Goal: Information Seeking & Learning: Learn about a topic

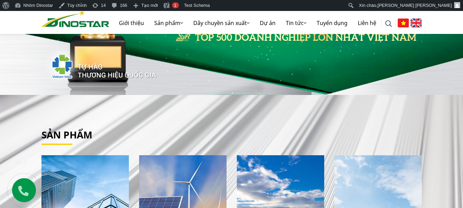
scroll to position [137, 0]
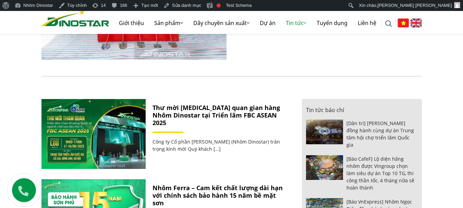
scroll to position [342, 0]
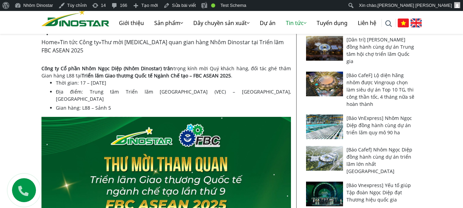
scroll to position [103, 0]
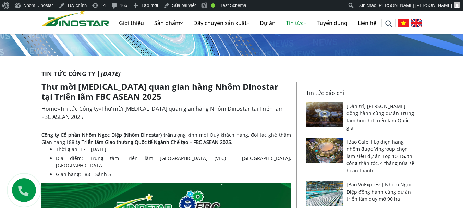
click at [41, 77] on p "Tin tức Công ty | 09-09-2025" at bounding box center [231, 73] width 380 height 9
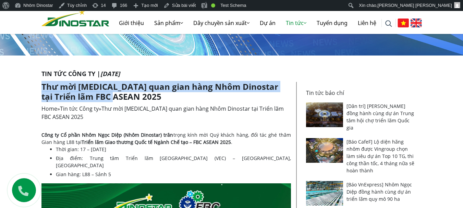
drag, startPoint x: 40, startPoint y: 86, endPoint x: 121, endPoint y: 96, distance: 81.8
copy h1 "Thư mời [MEDICAL_DATA] quan gian hàng Nhôm Dinostar tại Triển lãm FBC ASEAN 2025"
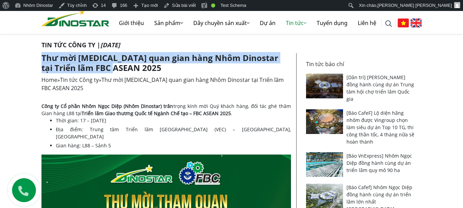
scroll to position [171, 0]
